Goal: Task Accomplishment & Management: Manage account settings

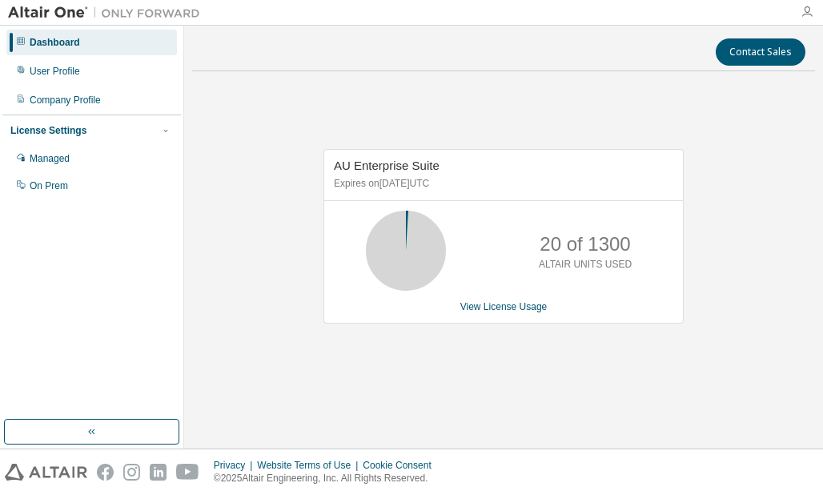
click at [811, 6] on icon "button" at bounding box center [806, 12] width 13 height 13
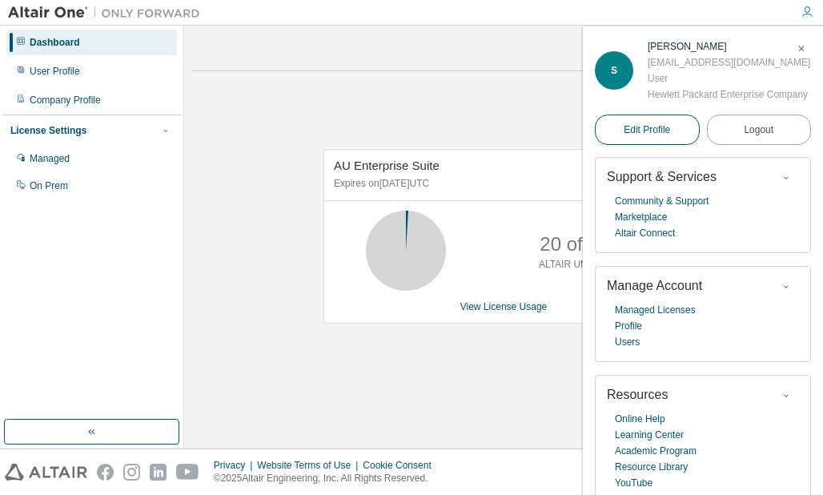
click at [631, 136] on span "Edit Profile" at bounding box center [647, 129] width 46 height 13
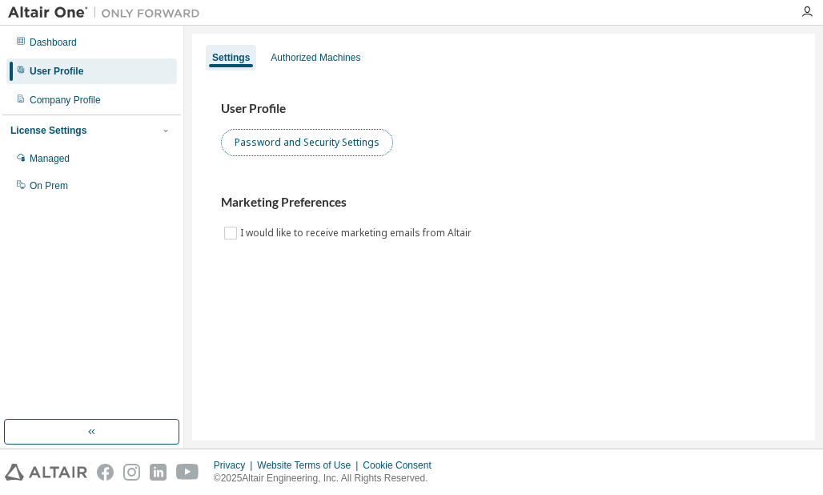
click at [318, 141] on button "Password and Security Settings" at bounding box center [307, 142] width 172 height 27
